Goal: Information Seeking & Learning: Learn about a topic

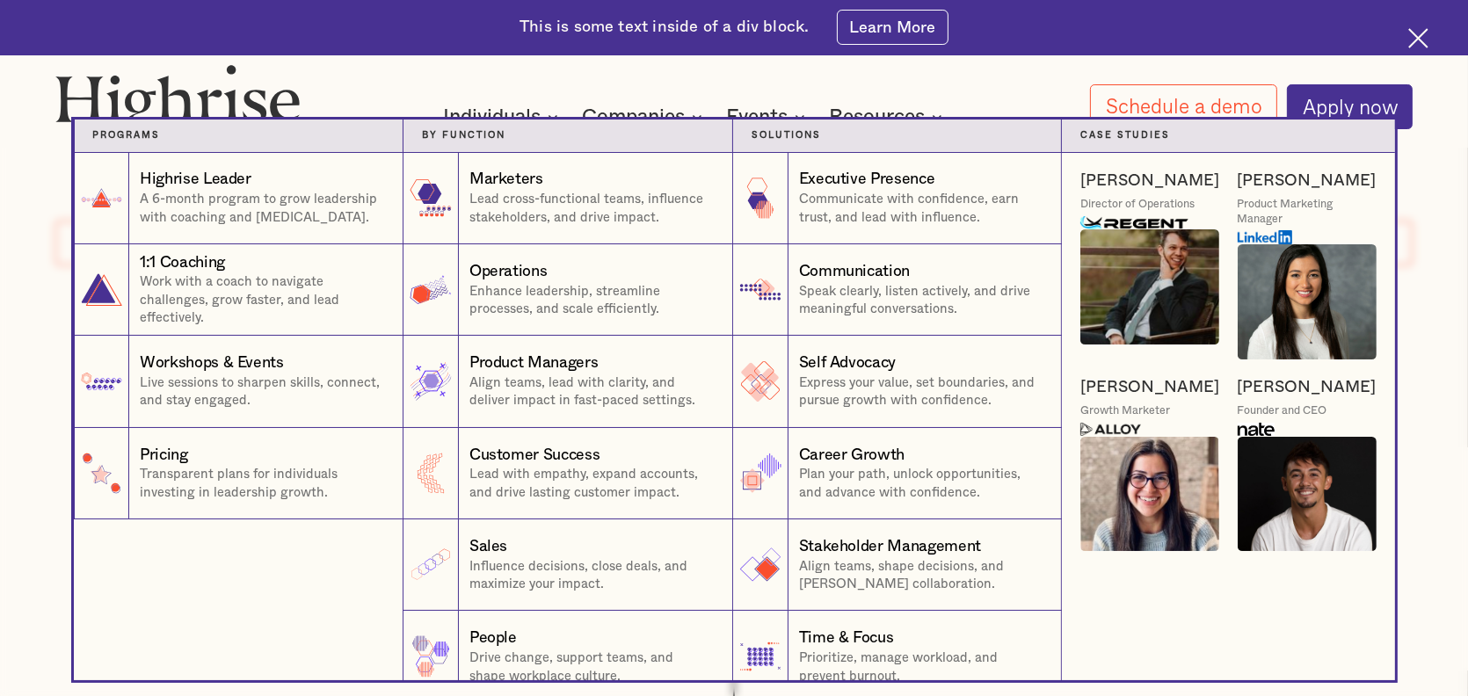
drag, startPoint x: 35, startPoint y: 153, endPoint x: 138, endPoint y: 127, distance: 106.0
click at [35, 153] on nav "Programs 1 Highrise Leader A 6-month program to grow leadership with coaching a…" at bounding box center [734, 400] width 1468 height 561
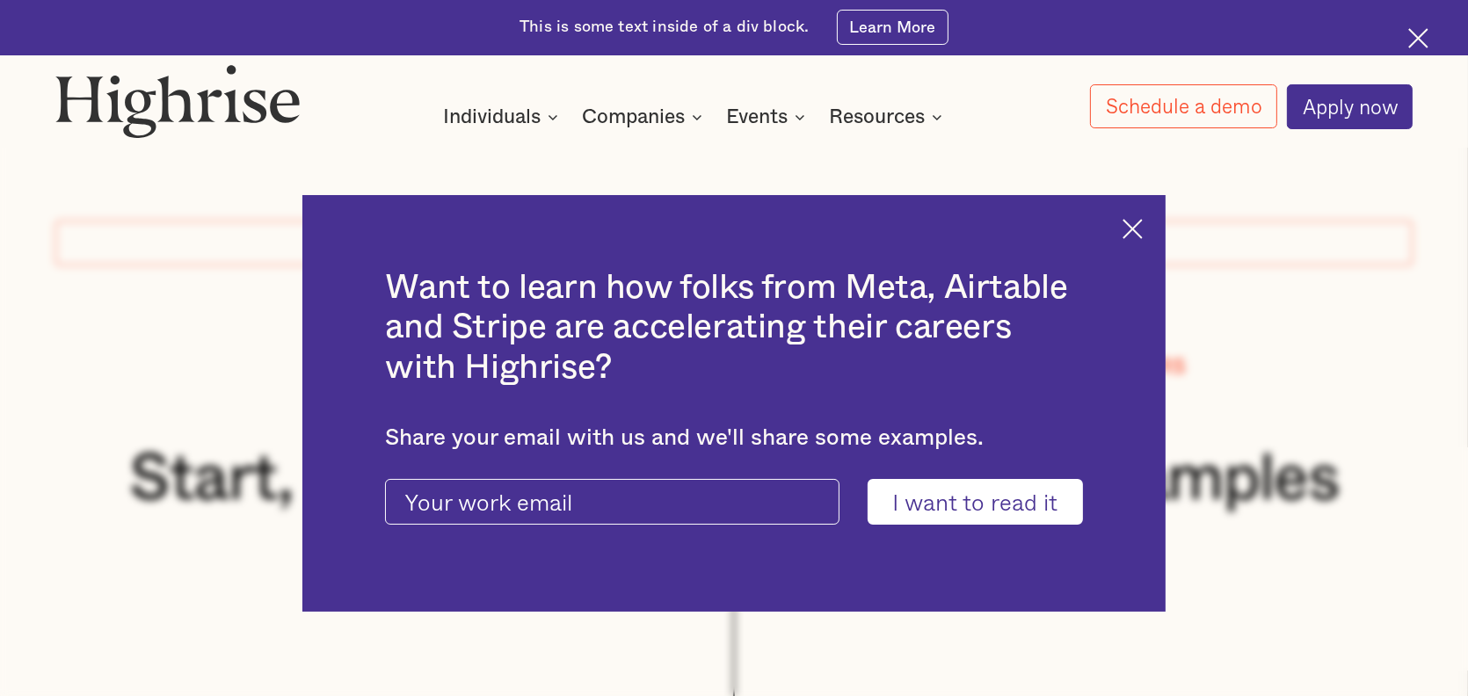
click at [1129, 222] on div "Want to learn how folks from Meta, Airtable and Stripe are accelerating their c…" at bounding box center [733, 403] width 862 height 417
click at [1155, 226] on div "Want to learn how folks from Meta, Airtable and Stripe are accelerating their c…" at bounding box center [733, 403] width 862 height 417
click at [1140, 227] on img at bounding box center [1132, 229] width 20 height 20
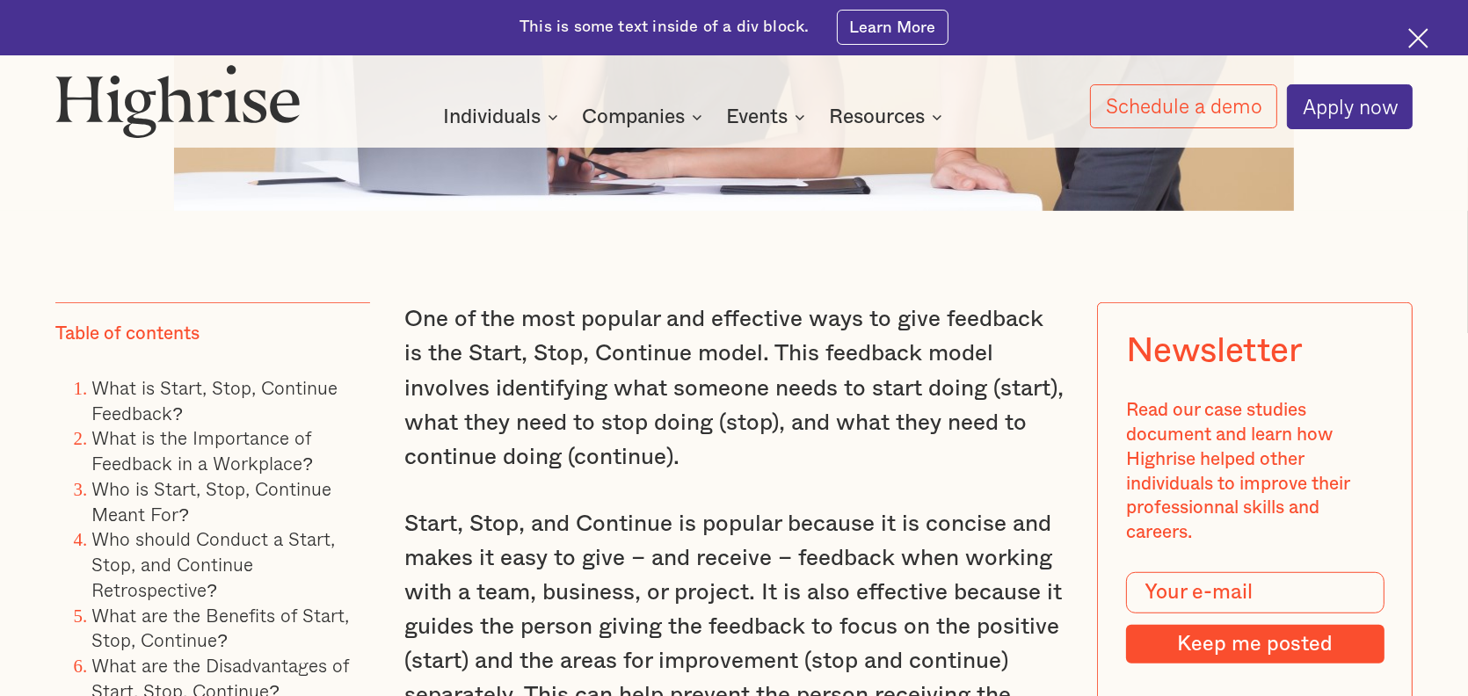
scroll to position [1758, 0]
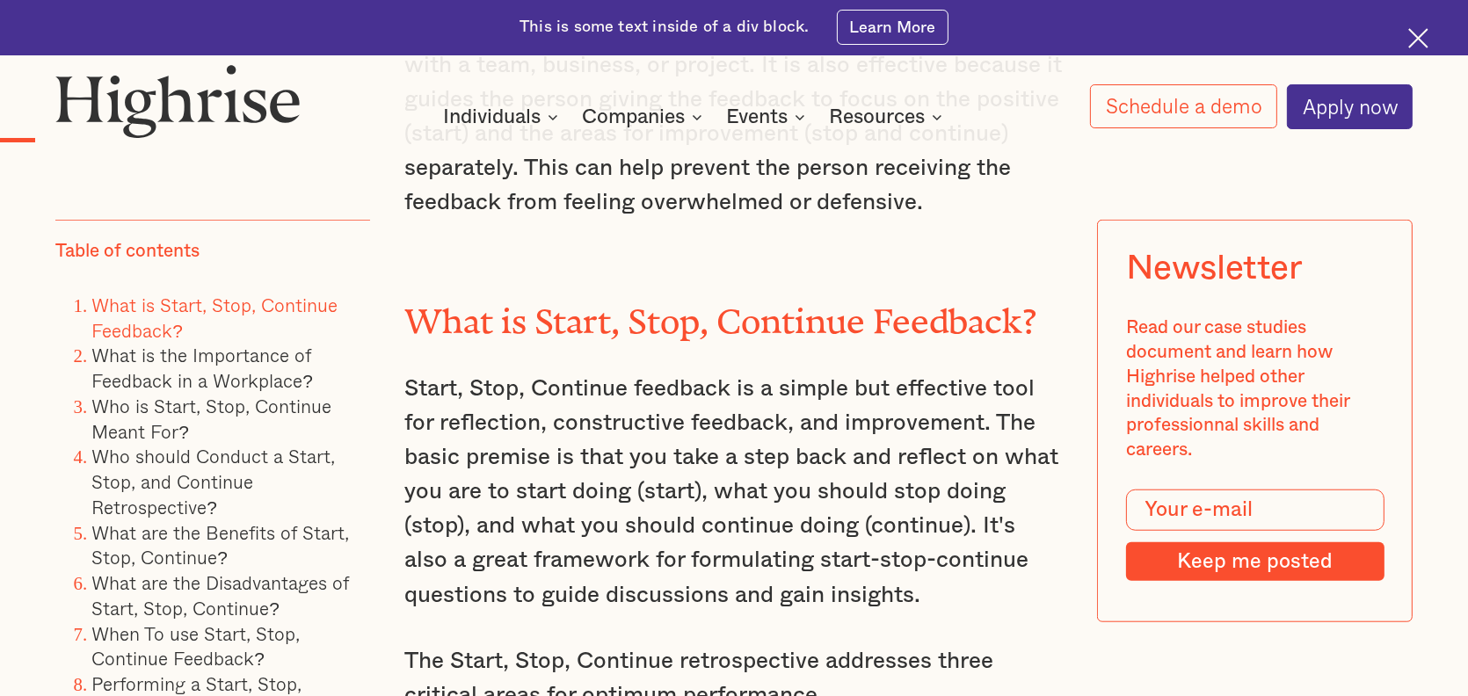
drag, startPoint x: 2, startPoint y: 611, endPoint x: 6, endPoint y: 603, distance: 9.0
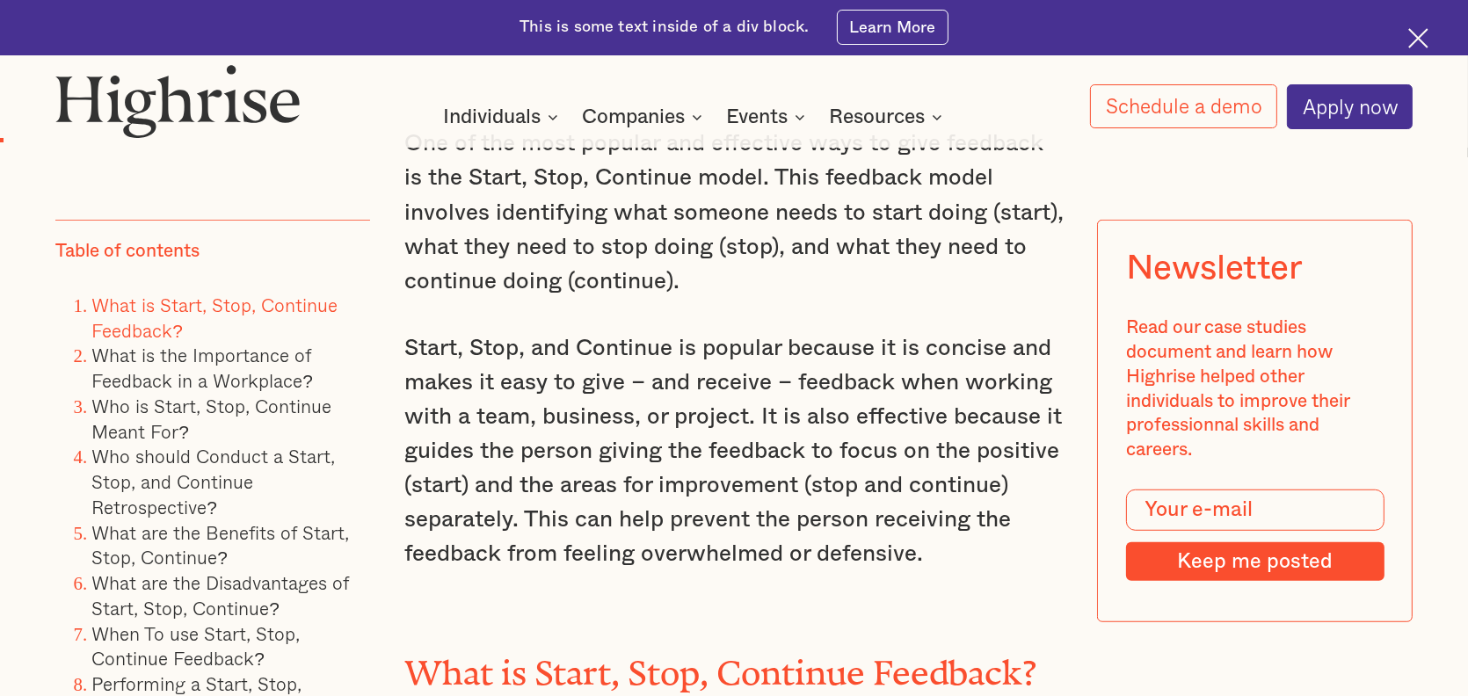
click at [1425, 32] on img at bounding box center [1418, 38] width 20 height 20
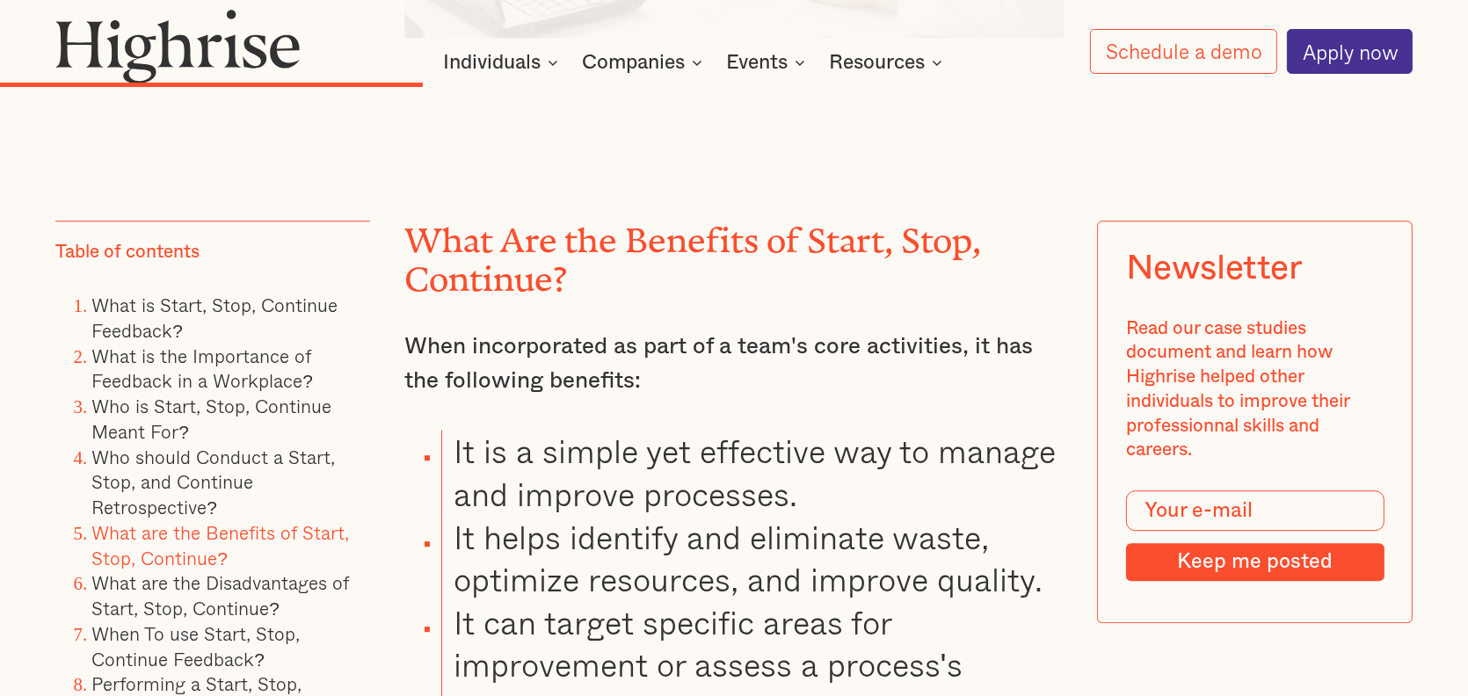
scroll to position [6360, 0]
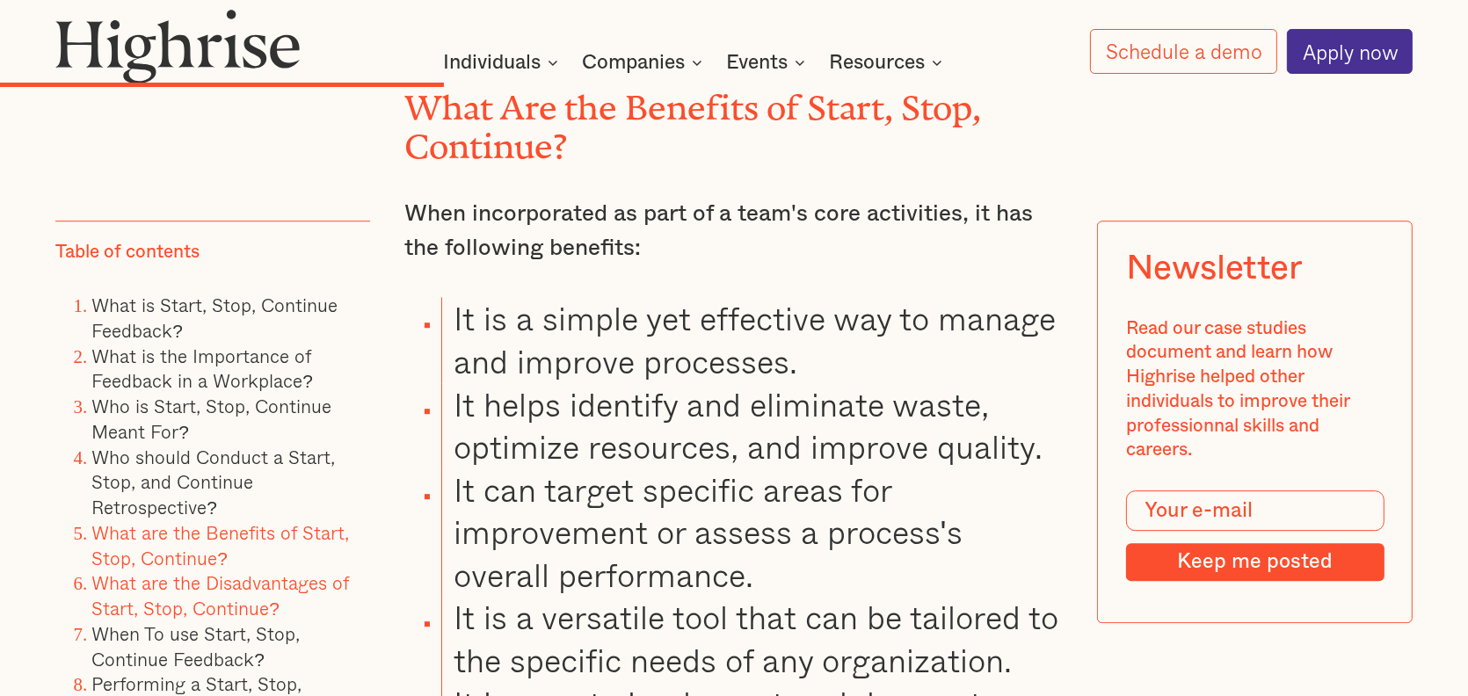
click at [262, 604] on link "What are the Disadvantages of Start, Stop, Continue?" at bounding box center [220, 596] width 258 height 54
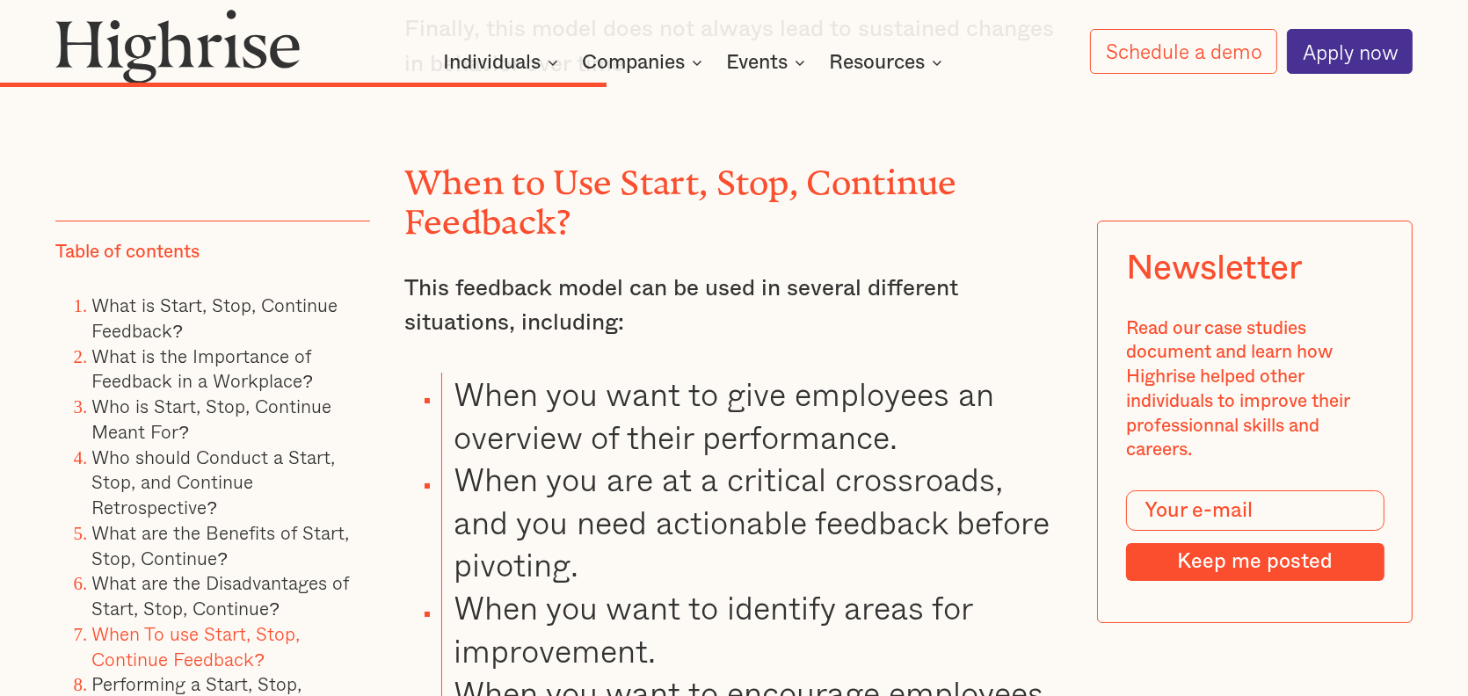
scroll to position [8205, 0]
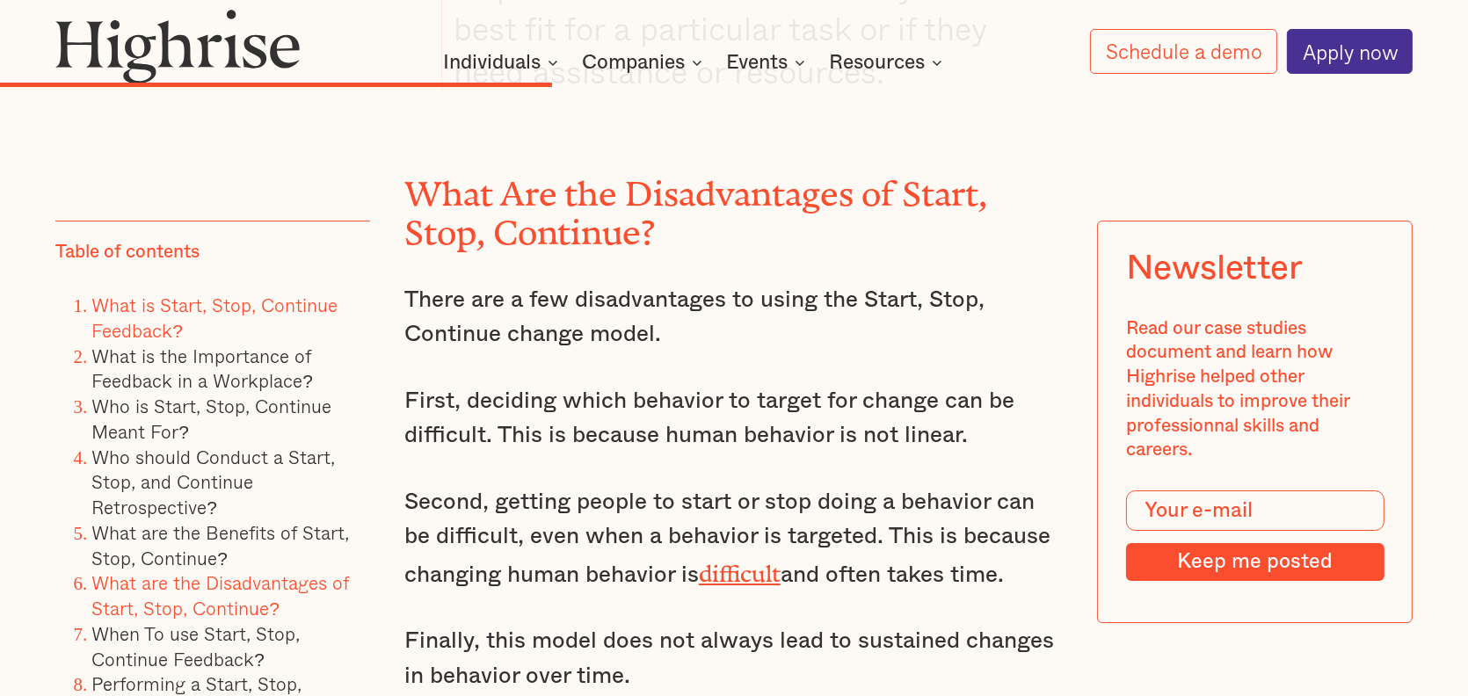
click at [272, 301] on link "What is Start, Stop, Continue Feedback?" at bounding box center [214, 318] width 246 height 54
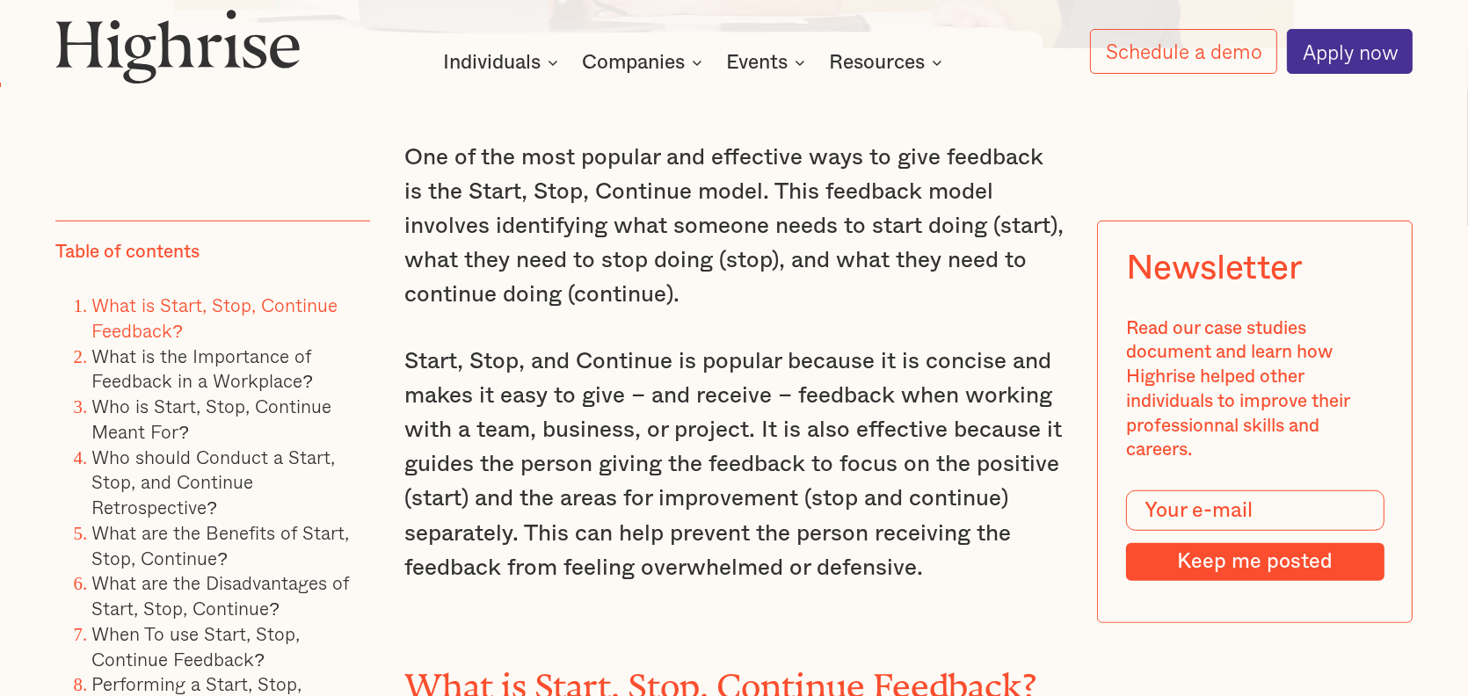
scroll to position [1354, 0]
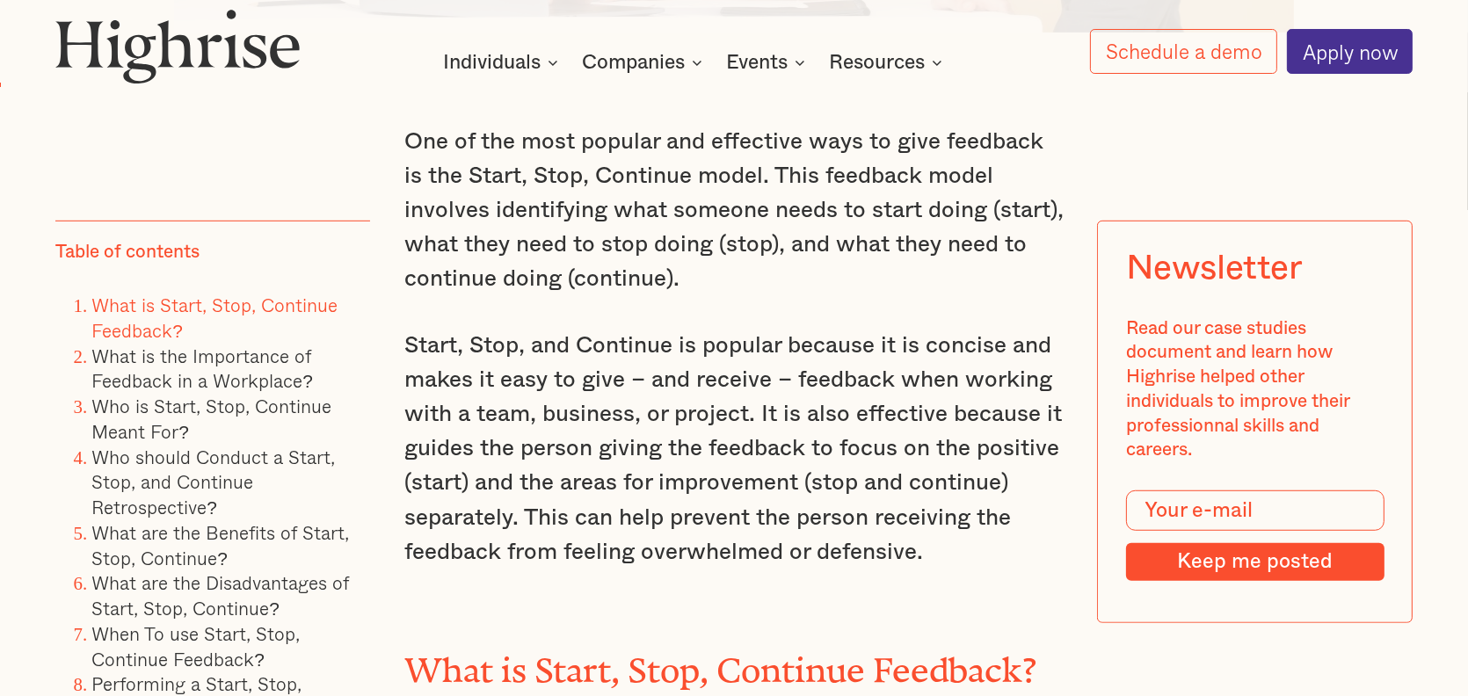
click at [458, 352] on p "Start, Stop, and Continue is popular because it is concise and makes it easy to…" at bounding box center [733, 449] width 659 height 241
drag, startPoint x: 672, startPoint y: 362, endPoint x: 584, endPoint y: 358, distance: 88.0
click at [584, 358] on p "Start, Stop, and Continue is popular because it is concise and makes it easy to…" at bounding box center [733, 449] width 659 height 241
click at [798, 295] on p "One of the most popular and effective ways to give feedback is the Start, Stop,…" at bounding box center [733, 211] width 659 height 172
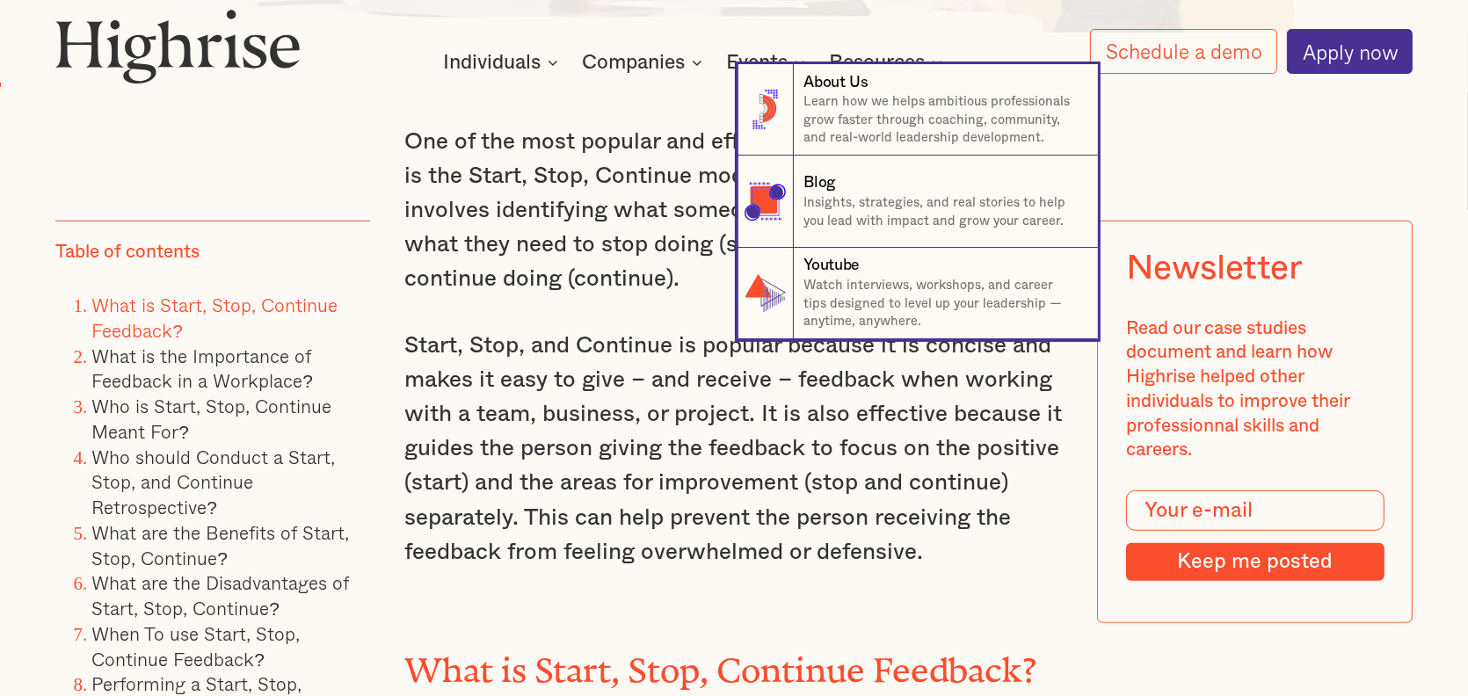
click at [614, 184] on nav "8 About Us Learn how we helps ambitious professionals grow faster through coach…" at bounding box center [734, 201] width 1468 height 275
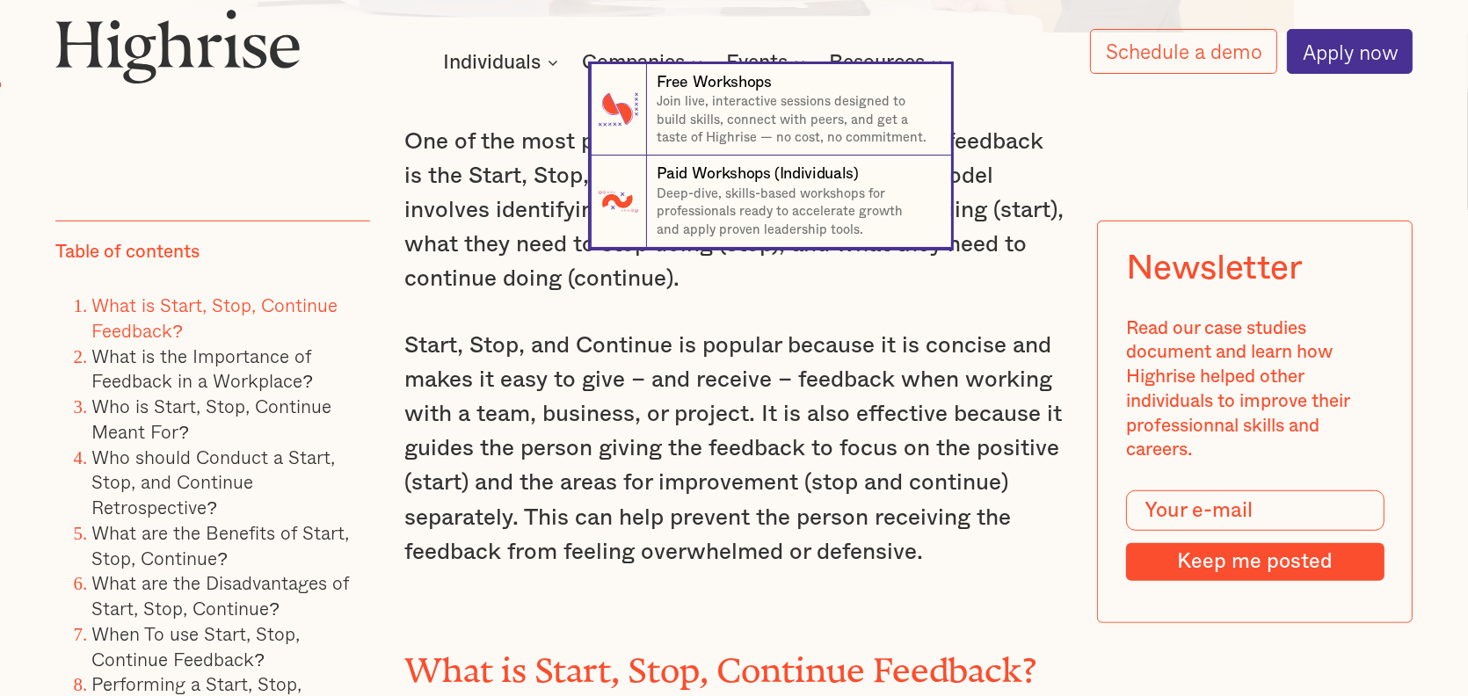
click at [506, 198] on nav "7 Free Workshops Join live, interactive sessions designed to build skills, conn…" at bounding box center [734, 156] width 1468 height 184
drag, startPoint x: 464, startPoint y: 182, endPoint x: 511, endPoint y: 183, distance: 46.6
click at [511, 183] on nav "7 Free Workshops Join live, interactive sessions designed to build skills, conn…" at bounding box center [734, 156] width 1468 height 184
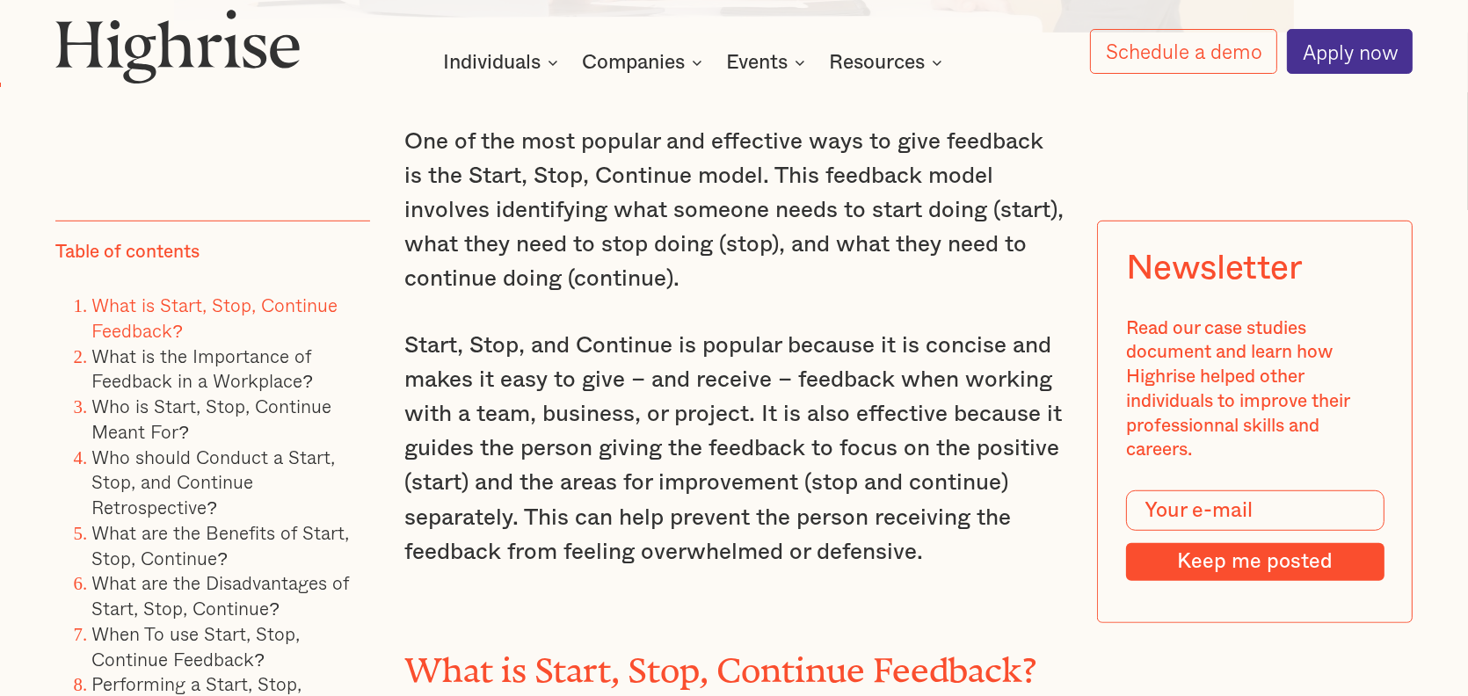
click at [508, 189] on p "One of the most popular and effective ways to give feedback is the Start, Stop,…" at bounding box center [733, 211] width 659 height 172
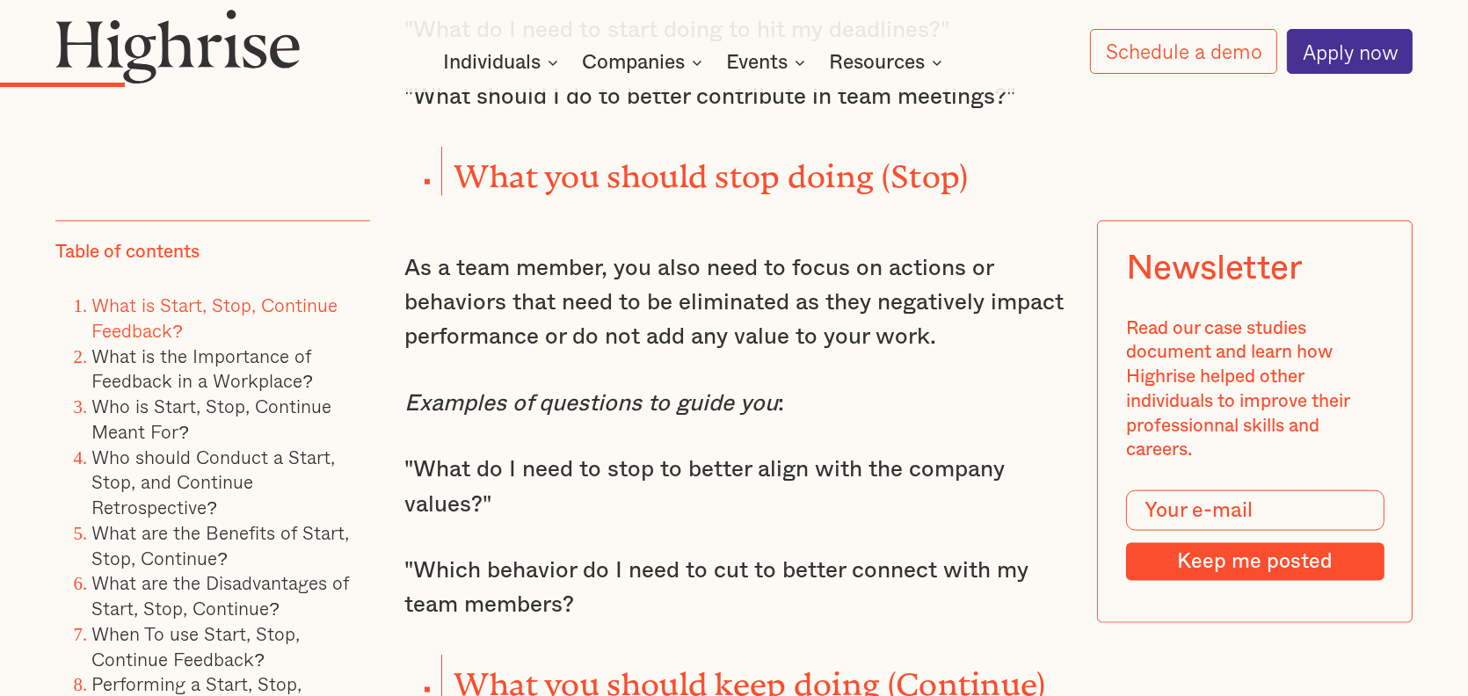
scroll to position [2760, 0]
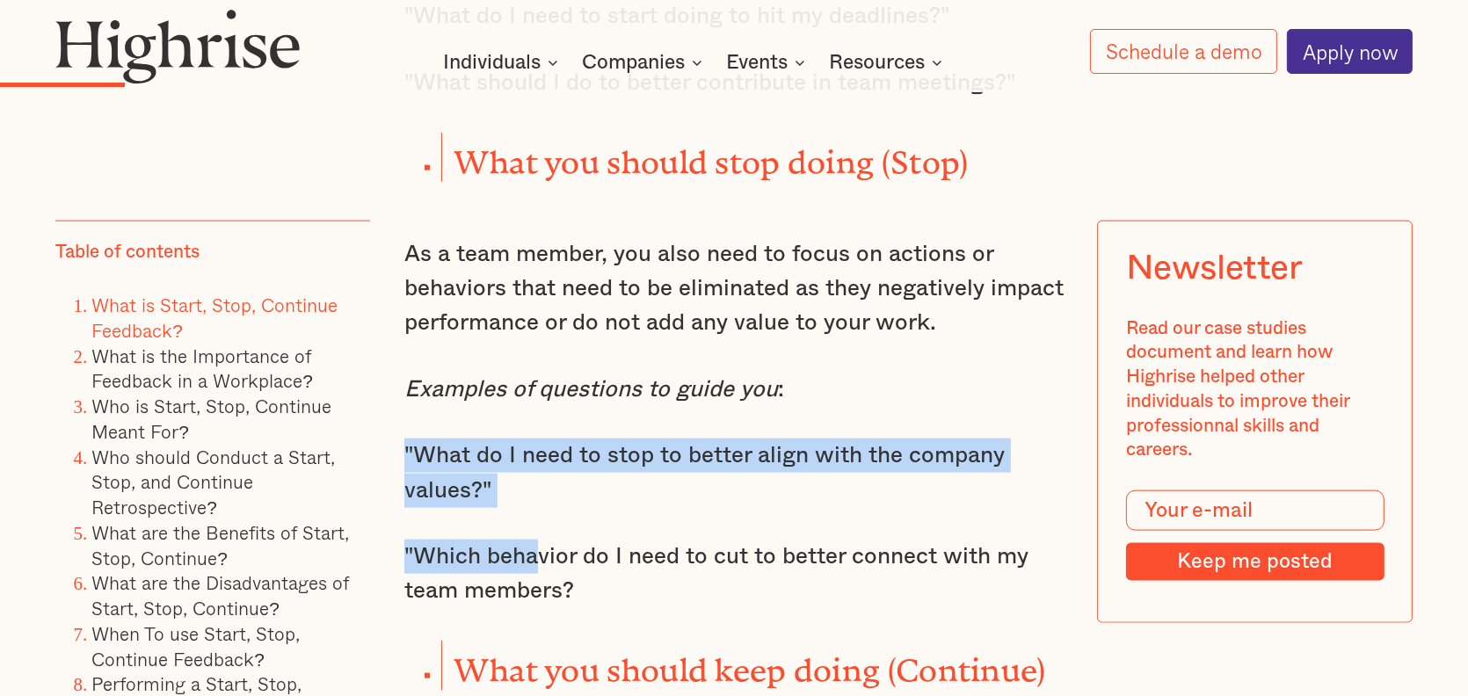
drag, startPoint x: 403, startPoint y: 458, endPoint x: 531, endPoint y: 517, distance: 141.2
click at [531, 517] on div "One of the most popular and effective ways to give feedback is the Start, Stop,…" at bounding box center [733, 341] width 659 height 3247
click at [621, 505] on p ""What do I need to stop to better align with the company values?"" at bounding box center [733, 473] width 659 height 69
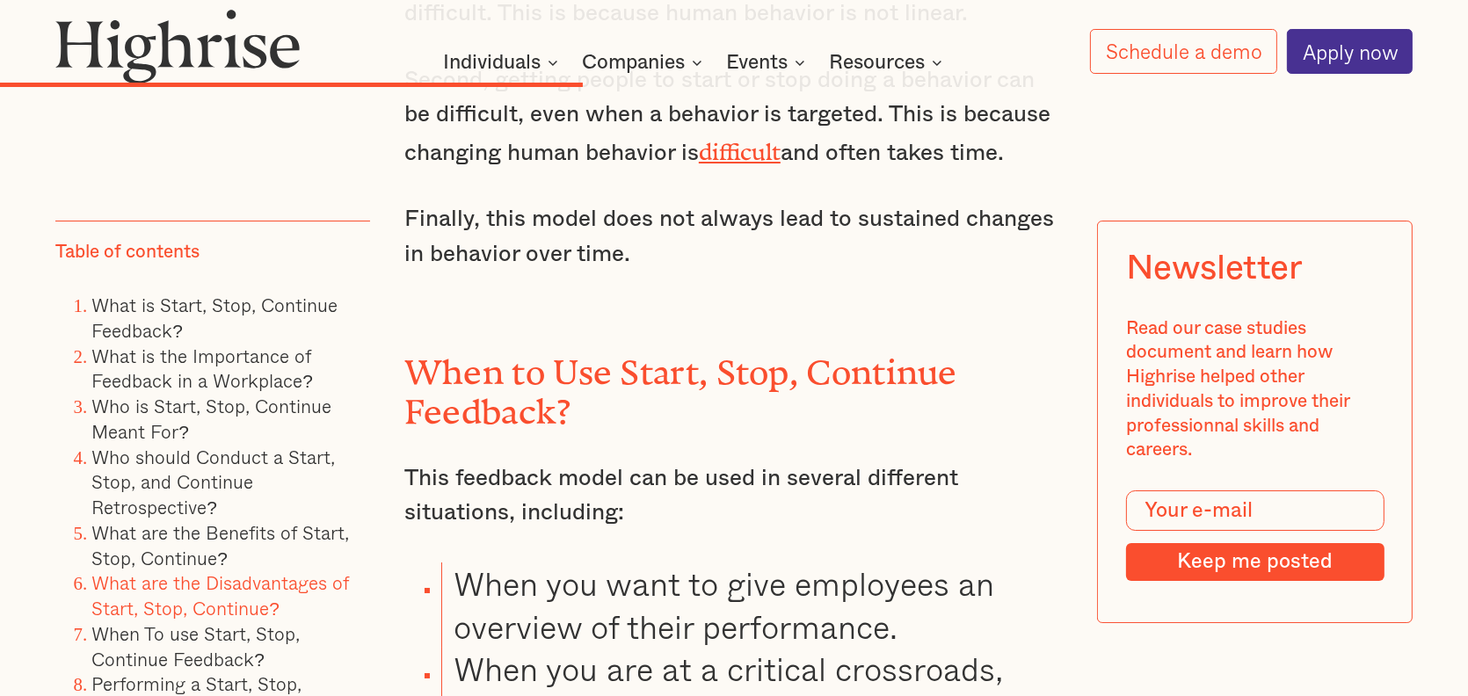
scroll to position [8034, 0]
